Goal: Task Accomplishment & Management: Complete application form

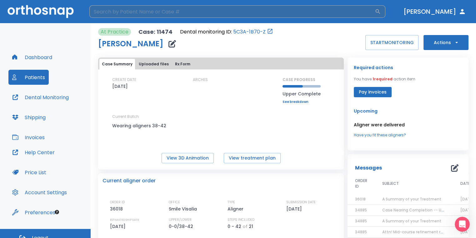
click at [151, 10] on input "search" at bounding box center [231, 11] width 285 height 12
click at [437, 39] on button "Actions" at bounding box center [445, 42] width 45 height 15
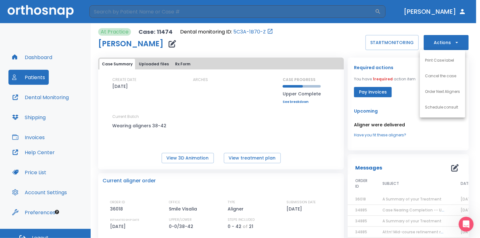
click at [439, 93] on p "Order Next Aligners" at bounding box center [442, 92] width 35 height 6
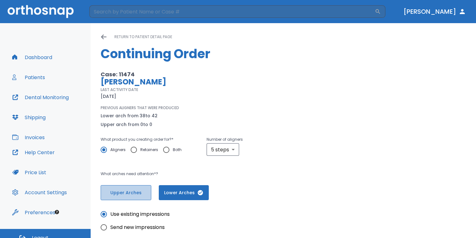
click at [138, 196] on button "Upper Arches" at bounding box center [126, 192] width 51 height 15
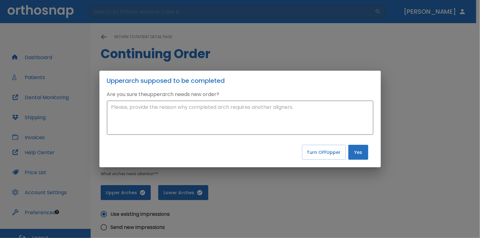
click at [353, 152] on button "Yes" at bounding box center [358, 152] width 20 height 15
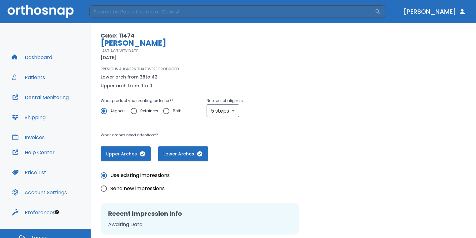
scroll to position [94, 0]
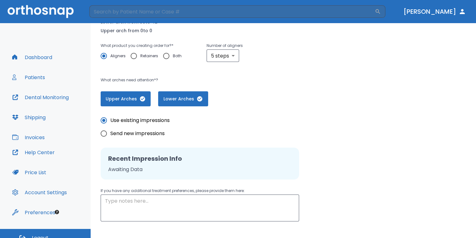
click at [108, 136] on input "Send new impressions" at bounding box center [103, 133] width 13 height 13
radio input "true"
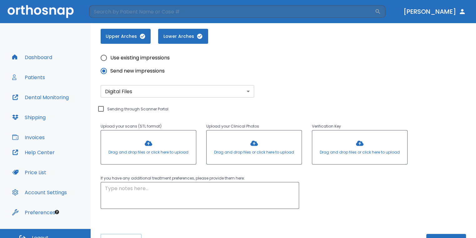
scroll to position [125, 0]
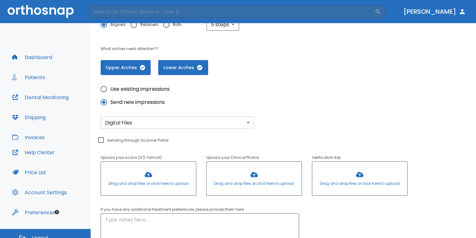
click at [148, 173] on div at bounding box center [148, 179] width 95 height 34
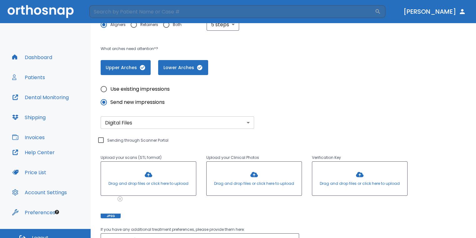
click at [143, 180] on div at bounding box center [148, 179] width 95 height 34
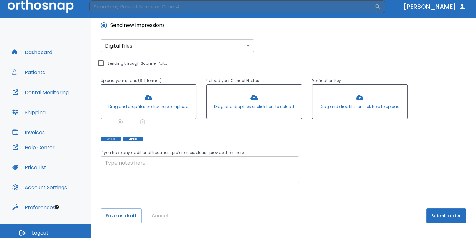
scroll to position [7, 0]
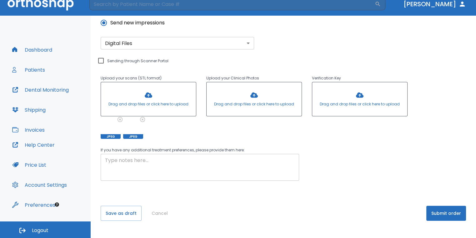
click at [234, 164] on textarea at bounding box center [200, 168] width 190 height 22
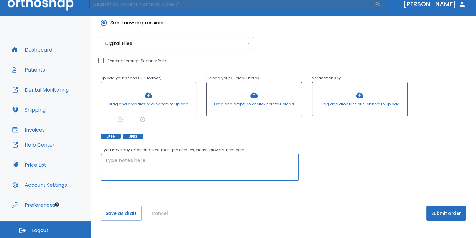
click at [257, 157] on textarea at bounding box center [200, 168] width 190 height 22
click at [176, 162] on textarea "please close the triangles" at bounding box center [200, 168] width 190 height 22
click at [178, 162] on textarea "please close the triangles on 7 and #10" at bounding box center [200, 168] width 190 height 22
click at [224, 162] on textarea "please close the triangles on #7 and #10" at bounding box center [200, 168] width 190 height 22
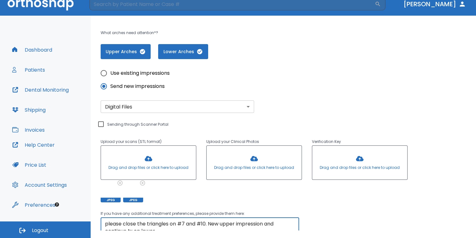
scroll to position [197, 0]
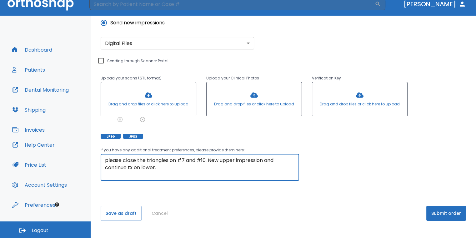
type textarea "please close the triangles on #7 and #10. New upper impression and continue tx …"
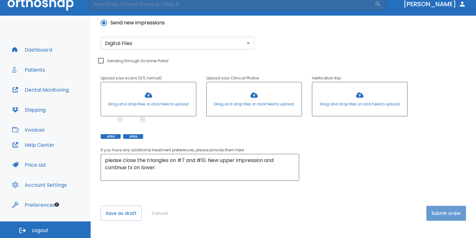
click at [445, 217] on button "Submit order" at bounding box center [446, 213] width 40 height 15
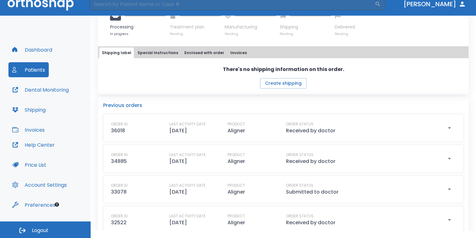
scroll to position [156, 0]
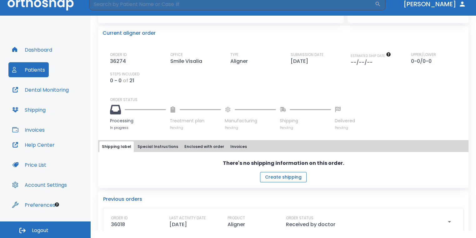
click at [287, 176] on button "Create shipping" at bounding box center [283, 177] width 47 height 10
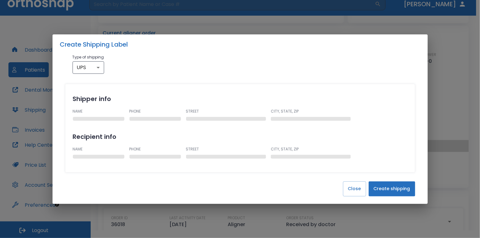
click at [407, 191] on button "Create shipping" at bounding box center [391, 188] width 47 height 15
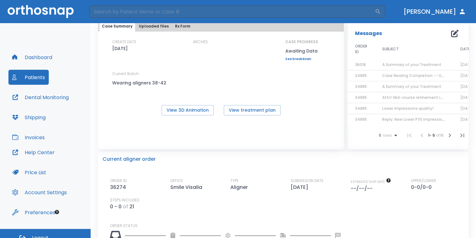
scroll to position [0, 0]
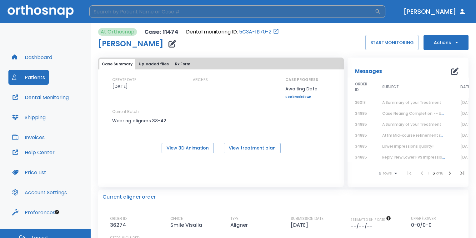
click at [199, 13] on input "search" at bounding box center [231, 11] width 285 height 12
type input "michelle"
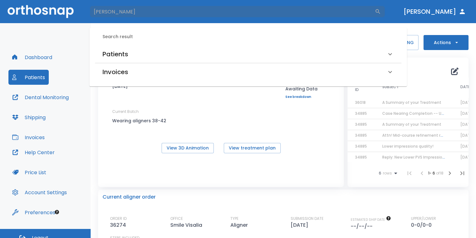
click at [185, 58] on div "Patients" at bounding box center [244, 54] width 284 height 10
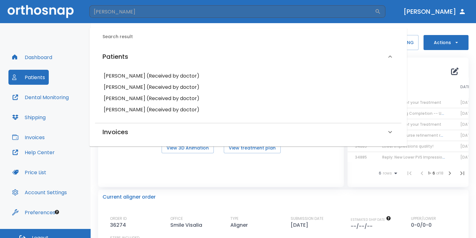
click at [155, 76] on h6 "Michelle Reeves (Received by doctor)" at bounding box center [248, 76] width 289 height 9
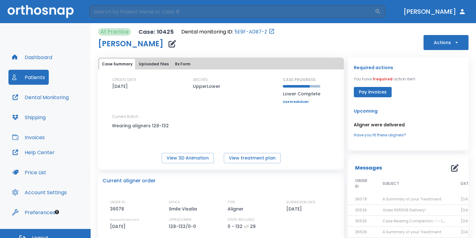
click at [456, 45] on button "Actions" at bounding box center [445, 42] width 45 height 15
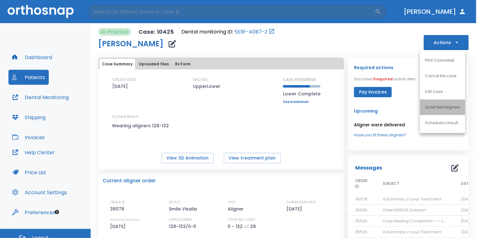
click at [438, 109] on p "Order Next Aligners" at bounding box center [442, 107] width 35 height 6
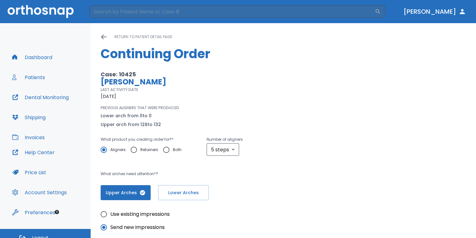
click at [134, 150] on input "Retainers" at bounding box center [133, 149] width 13 height 13
radio input "true"
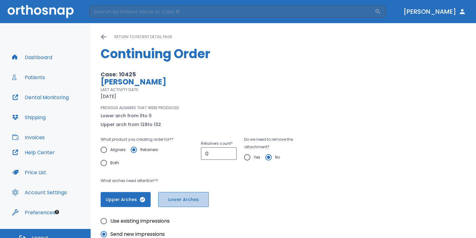
click at [169, 195] on button "Lower Arches" at bounding box center [183, 199] width 51 height 15
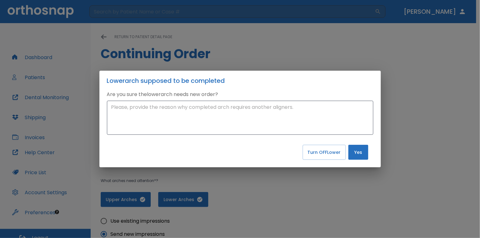
drag, startPoint x: 360, startPoint y: 147, endPoint x: 349, endPoint y: 152, distance: 11.9
click at [360, 147] on button "Yes" at bounding box center [358, 152] width 20 height 15
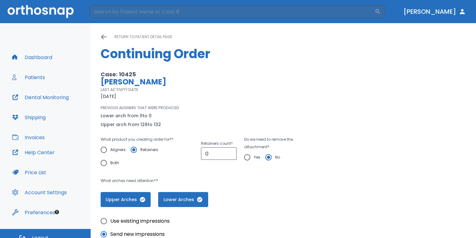
click at [138, 199] on span "Upper Arches" at bounding box center [125, 199] width 37 height 7
click at [247, 159] on input "Yes" at bounding box center [247, 157] width 13 height 13
radio input "true"
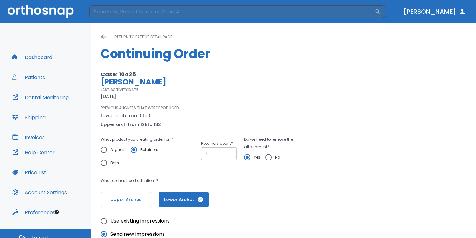
type input "1"
click at [228, 152] on input "1" at bounding box center [219, 153] width 36 height 12
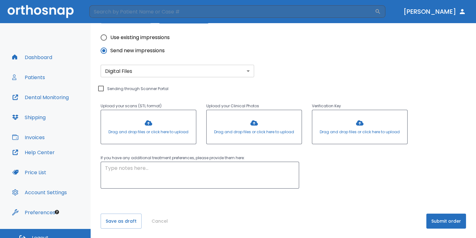
scroll to position [184, 0]
click at [447, 221] on button "Submit order" at bounding box center [446, 220] width 40 height 15
click at [476, 237] on html "​ Dr. Sedillo Dashboard Patients Dental Monitoring Shipping Invoices Help Cente…" at bounding box center [238, 119] width 476 height 238
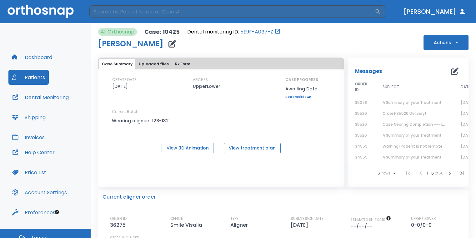
click at [244, 150] on button "View treatment plan" at bounding box center [252, 148] width 57 height 10
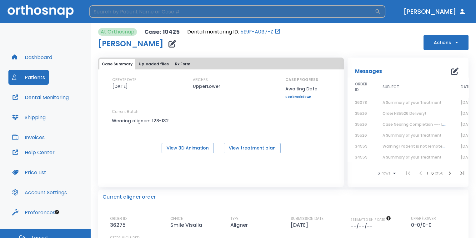
click at [225, 11] on input "search" at bounding box center [231, 11] width 285 height 12
click at [207, 6] on input "search" at bounding box center [231, 11] width 285 height 12
click at [211, 6] on input "search" at bounding box center [231, 11] width 285 height 12
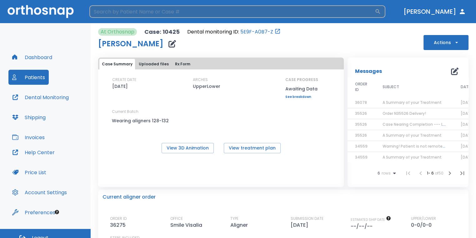
click at [211, 6] on input "search" at bounding box center [231, 11] width 285 height 12
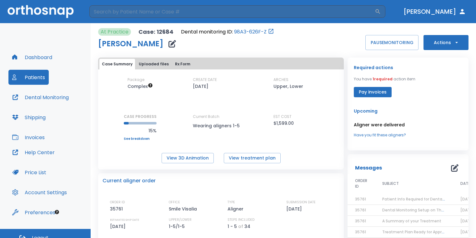
scroll to position [7, 0]
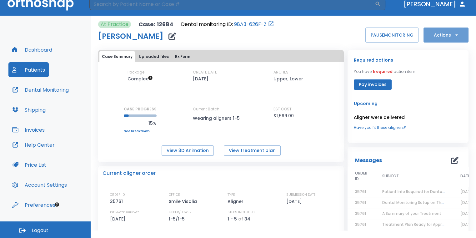
click at [433, 37] on button "Actions" at bounding box center [445, 34] width 45 height 15
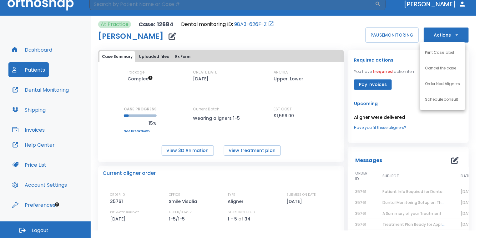
click at [340, 44] on div at bounding box center [240, 119] width 480 height 238
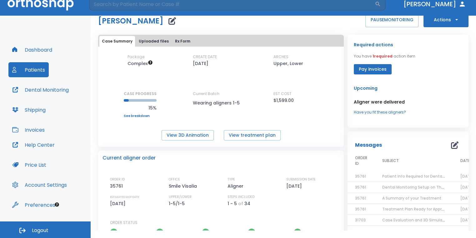
scroll to position [0, 0]
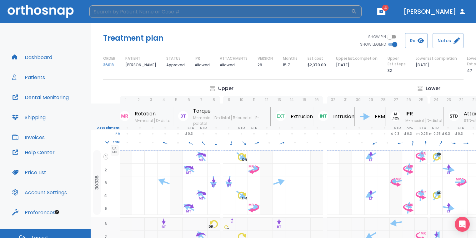
scroll to position [0, 37]
